Goal: Task Accomplishment & Management: Manage account settings

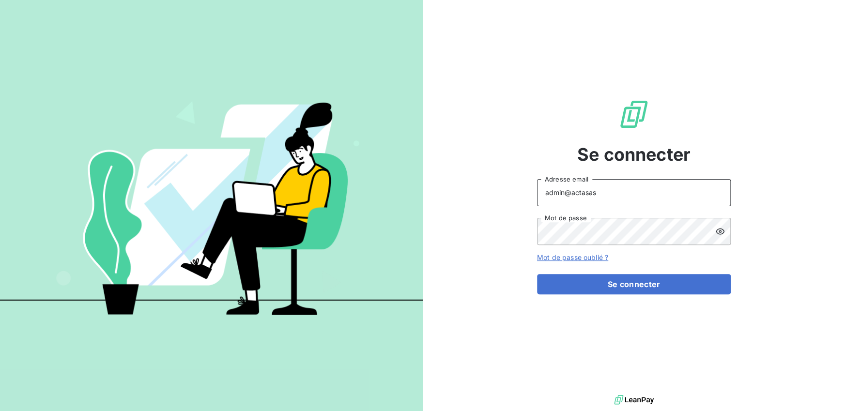
click at [609, 193] on input "admin@actasas" at bounding box center [634, 192] width 194 height 27
type input "admin@flexiloc"
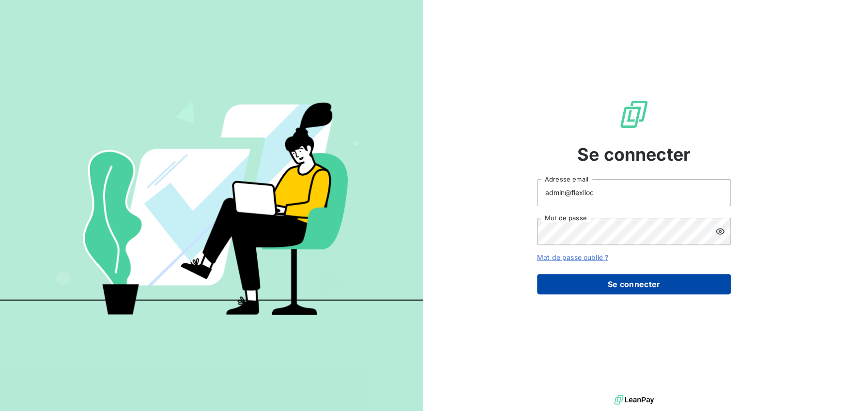
click at [605, 287] on button "Se connecter" at bounding box center [634, 284] width 194 height 20
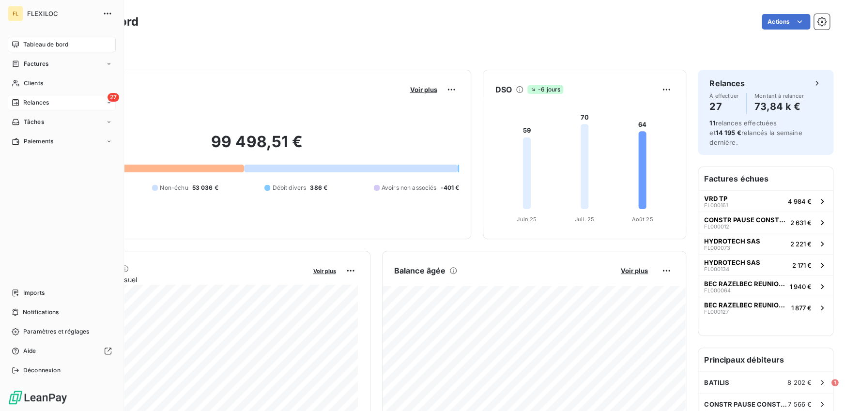
click at [52, 100] on div "27 Relances" at bounding box center [62, 102] width 108 height 15
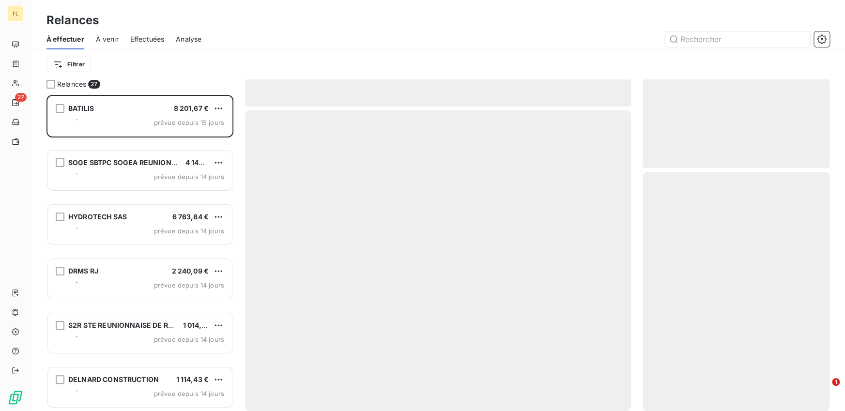
scroll to position [316, 187]
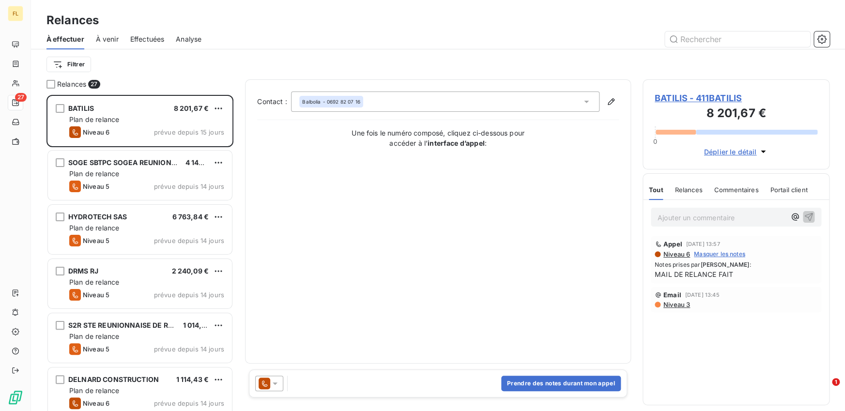
click at [141, 31] on div "Effectuées" at bounding box center [147, 39] width 34 height 20
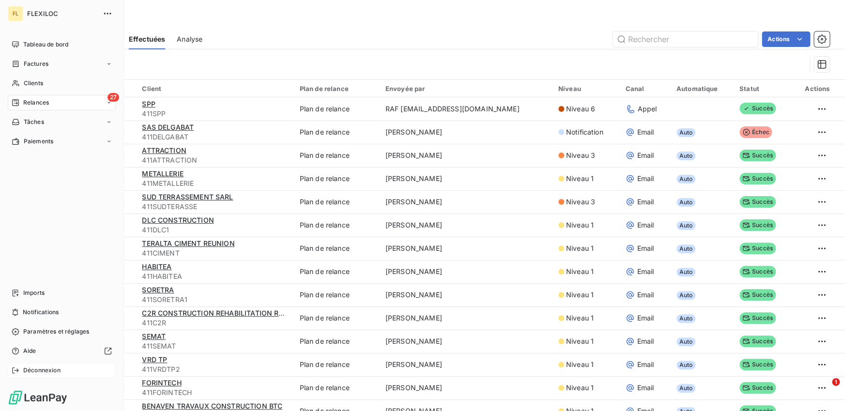
click at [12, 371] on icon at bounding box center [16, 371] width 8 height 8
